Goal: Obtain resource: Download file/media

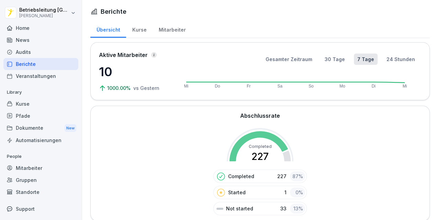
click at [22, 30] on div "Home" at bounding box center [40, 28] width 75 height 12
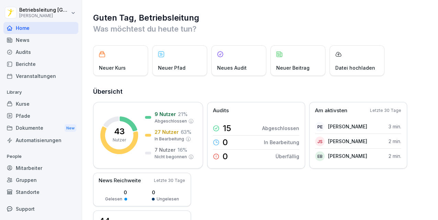
click at [25, 39] on div "News" at bounding box center [40, 40] width 75 height 12
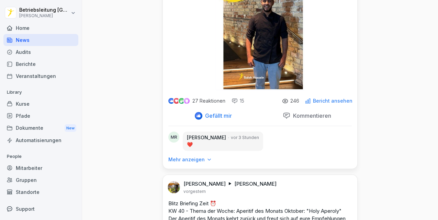
scroll to position [481, 0]
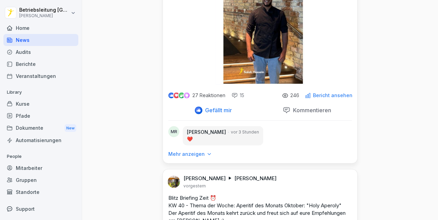
click at [183, 155] on p "Mehr anzeigen" at bounding box center [186, 154] width 36 height 7
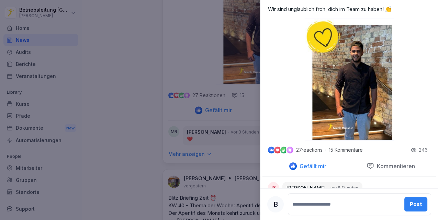
scroll to position [195, 0]
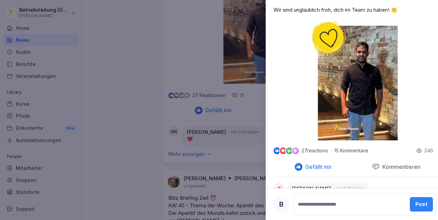
click at [195, 60] on div at bounding box center [219, 110] width 438 height 220
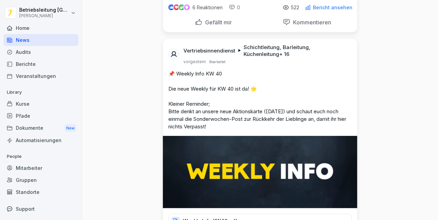
scroll to position [1030, 0]
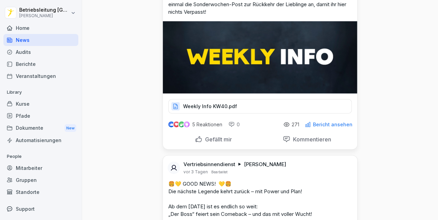
click at [201, 104] on p "Weekly Info KW40.pdf" at bounding box center [210, 106] width 54 height 7
